Goal: Information Seeking & Learning: Find specific fact

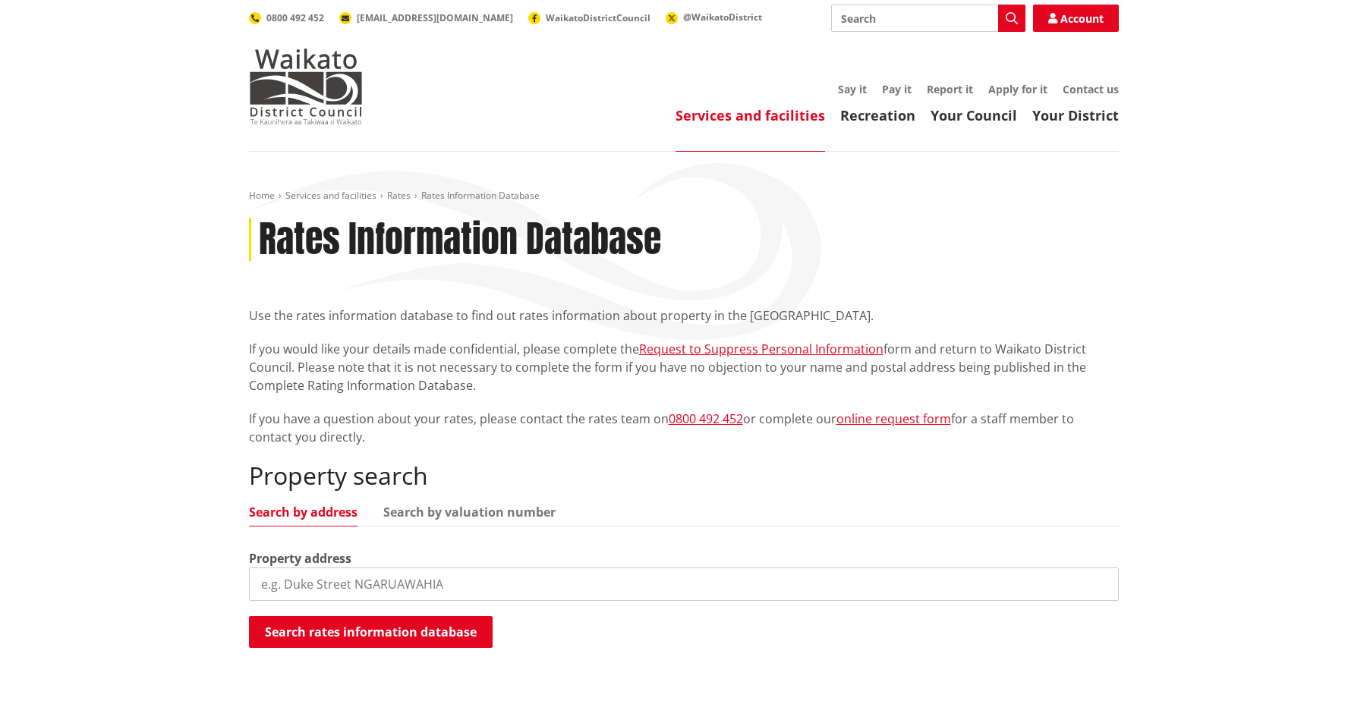
click at [355, 575] on input "search" at bounding box center [684, 584] width 870 height 33
drag, startPoint x: 490, startPoint y: 588, endPoint x: 411, endPoint y: 587, distance: 79.7
click at [411, 587] on input "14 H auhak e T errace, L [PERSON_NAME]" at bounding box center [684, 584] width 870 height 33
click at [351, 586] on input "14 H auhak e T errace" at bounding box center [684, 584] width 870 height 33
click at [327, 587] on input "14 H auhak e Terrace" at bounding box center [684, 584] width 870 height 33
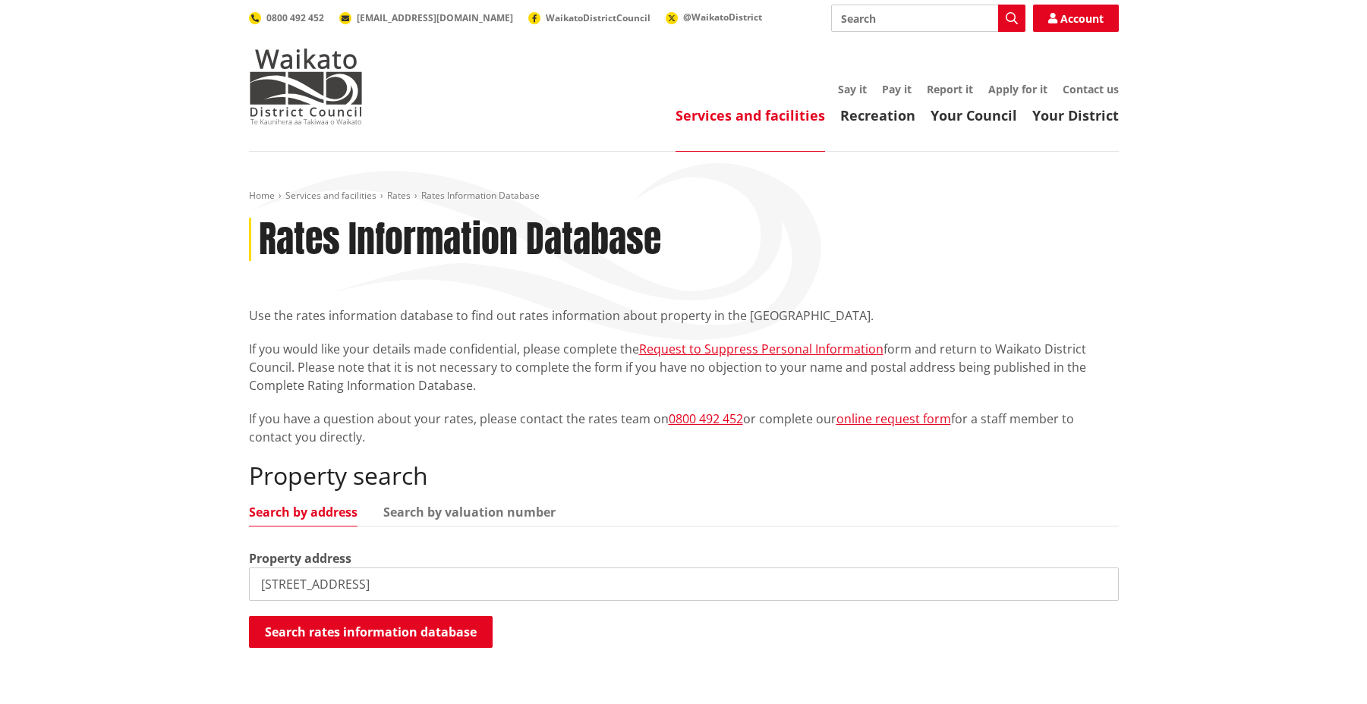
click at [384, 580] on input "[STREET_ADDRESS]" at bounding box center [684, 584] width 870 height 33
type input "[STREET_ADDRESS]"
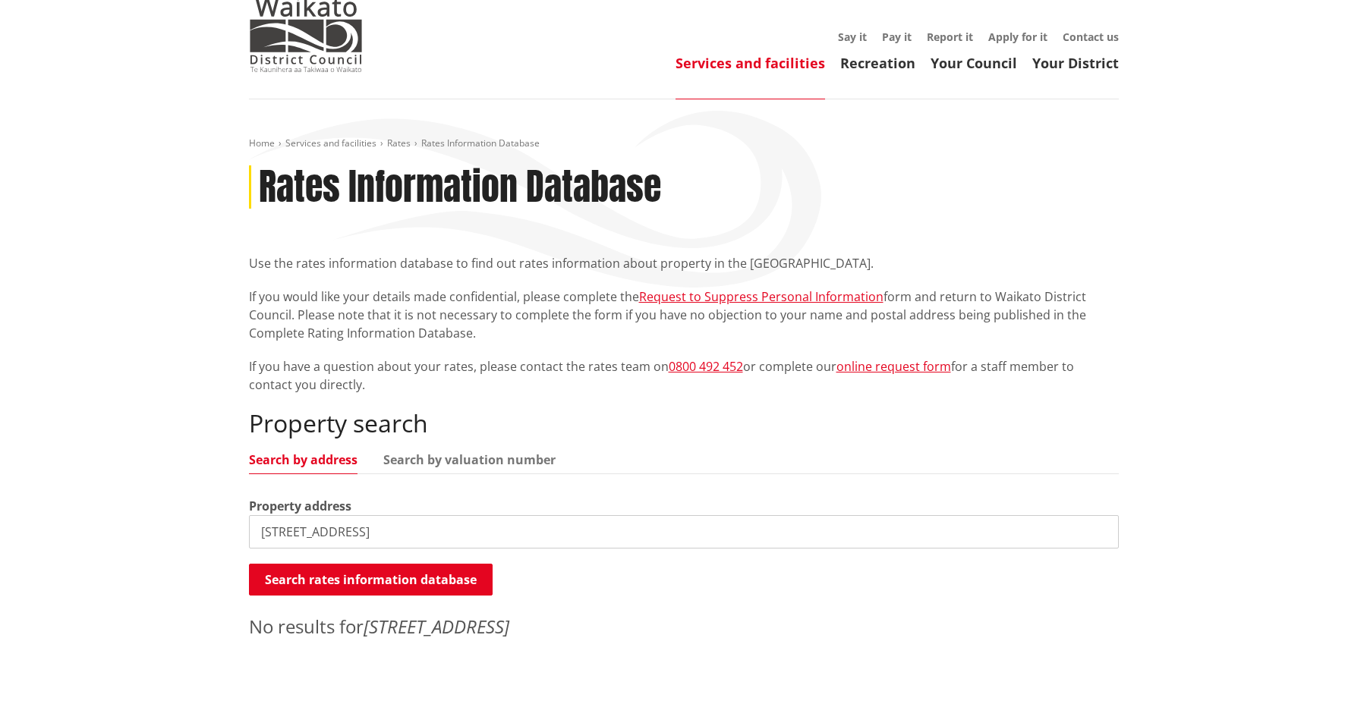
scroll to position [115, 0]
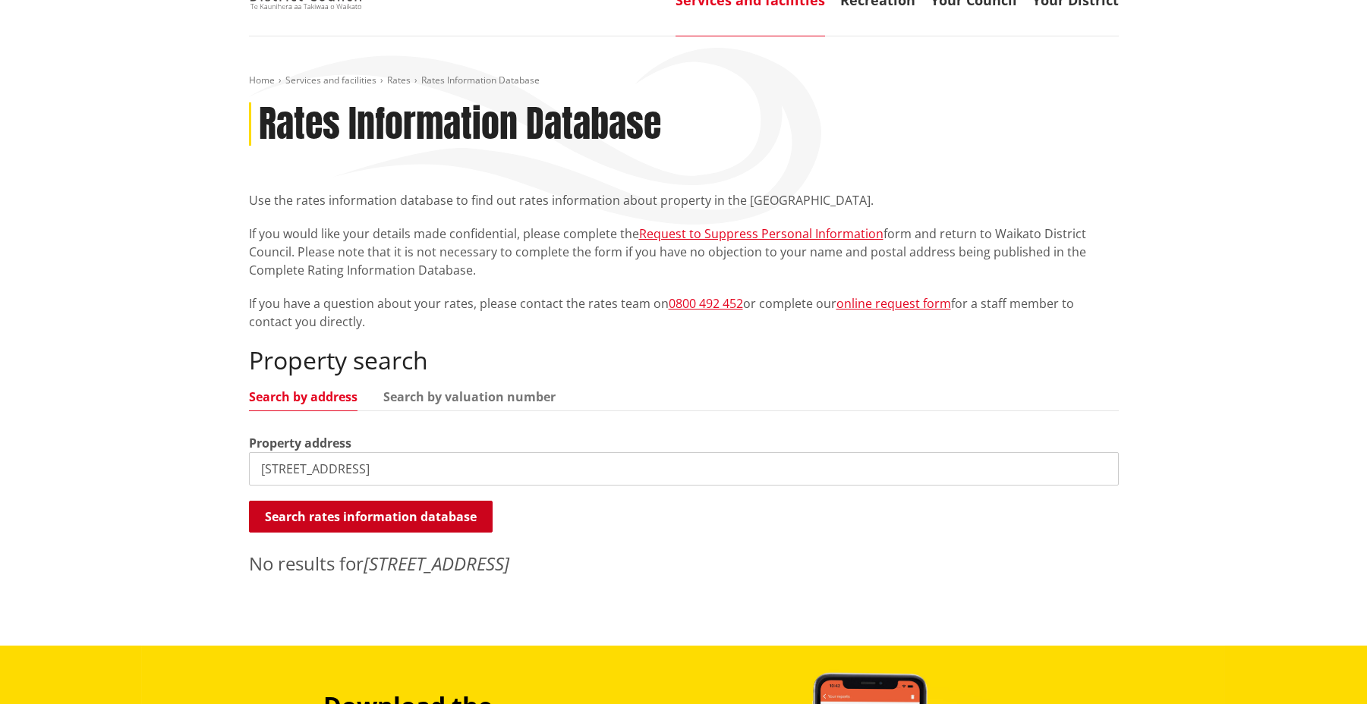
click at [370, 531] on button "Search rates information database" at bounding box center [371, 517] width 244 height 32
click at [382, 468] on input "[STREET_ADDRESS]" at bounding box center [684, 468] width 870 height 33
click at [355, 515] on button "Search rates information database" at bounding box center [371, 517] width 244 height 32
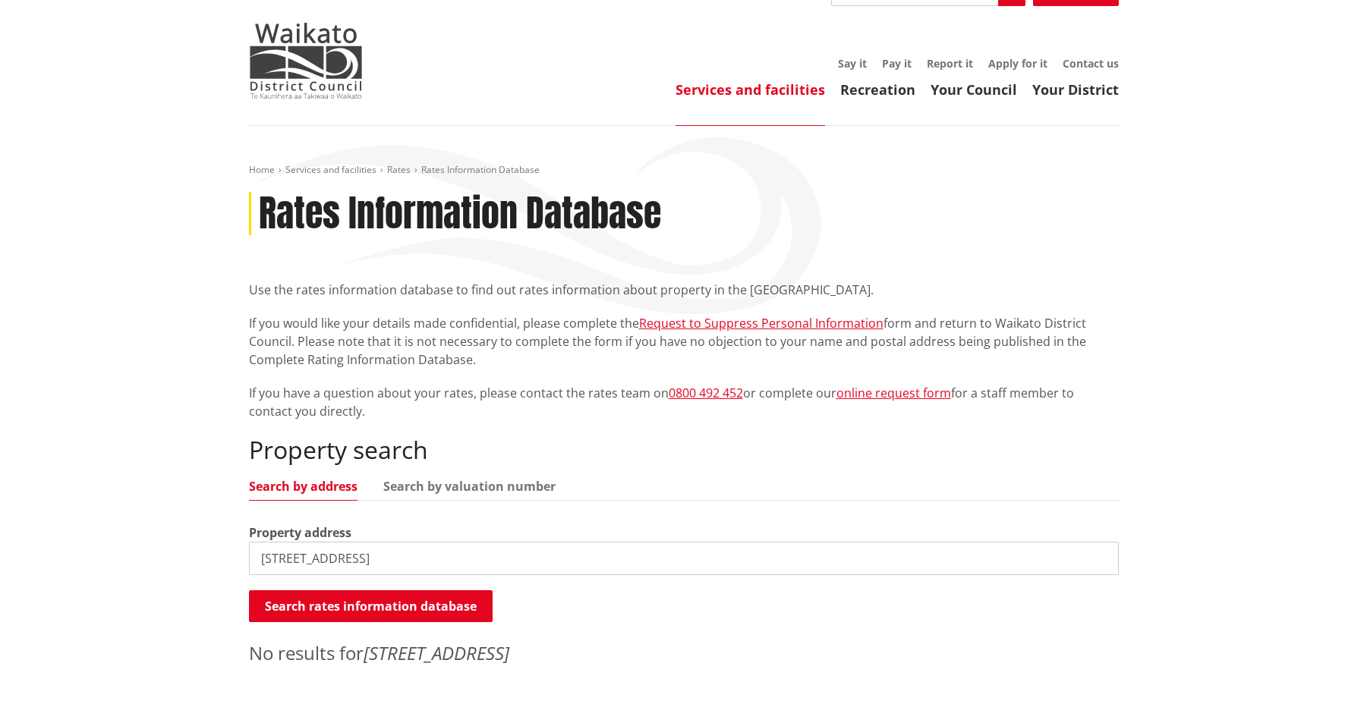
scroll to position [0, 0]
